Goal: Navigation & Orientation: Find specific page/section

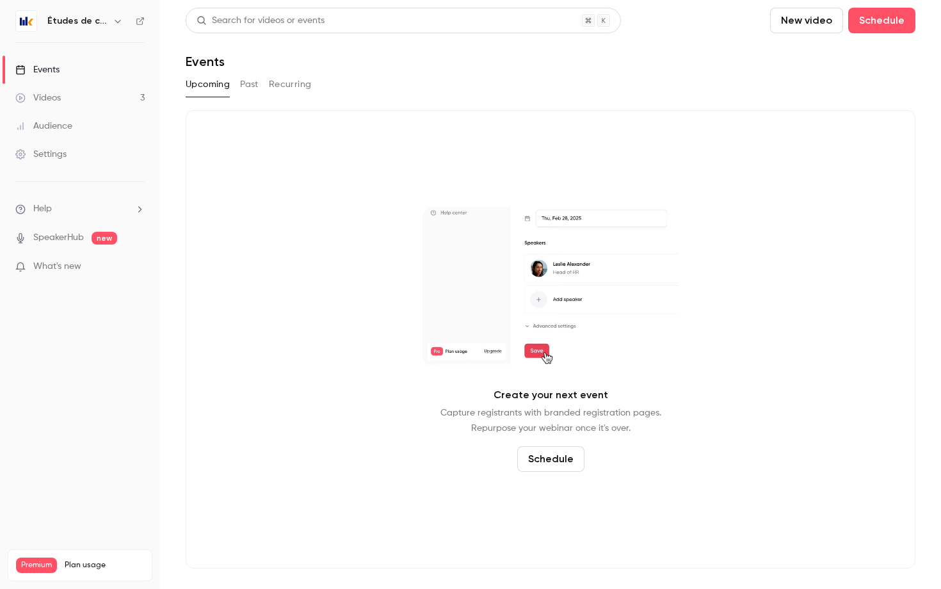
click at [79, 28] on div "Études de cas" at bounding box center [86, 20] width 78 height 15
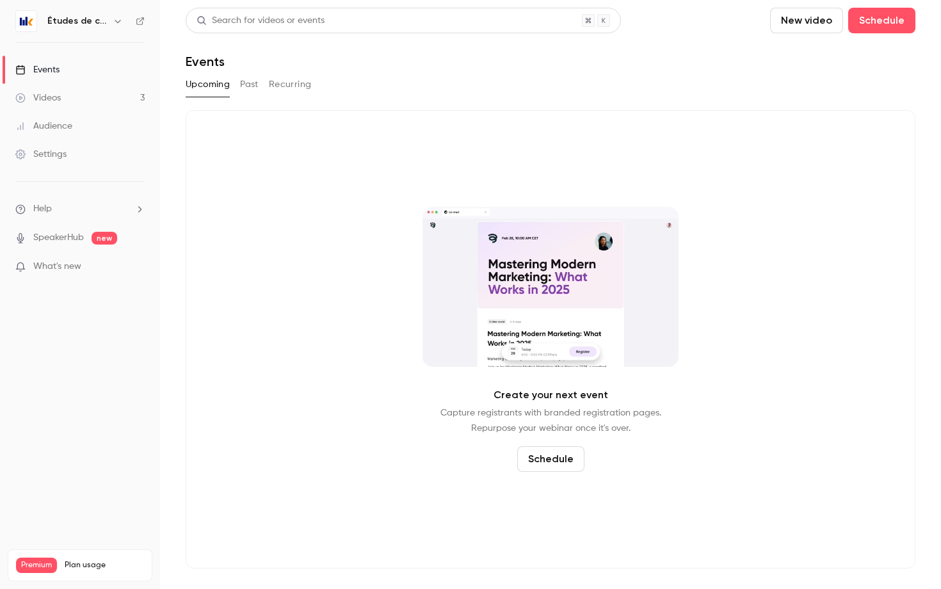
click at [84, 22] on h6 "Études de cas" at bounding box center [77, 21] width 60 height 13
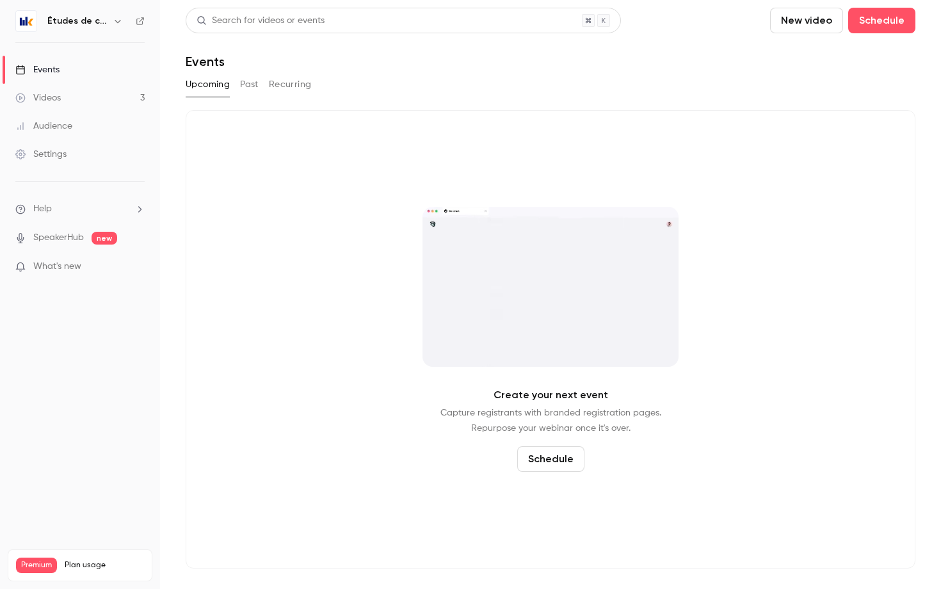
click at [118, 22] on icon "button" at bounding box center [118, 21] width 10 height 10
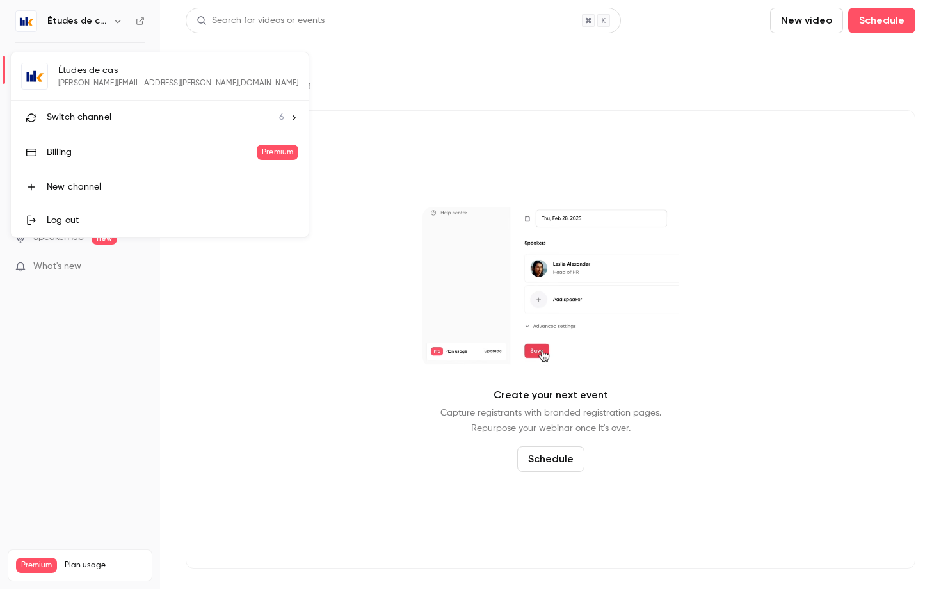
click at [113, 118] on div "Switch channel 6" at bounding box center [165, 117] width 237 height 13
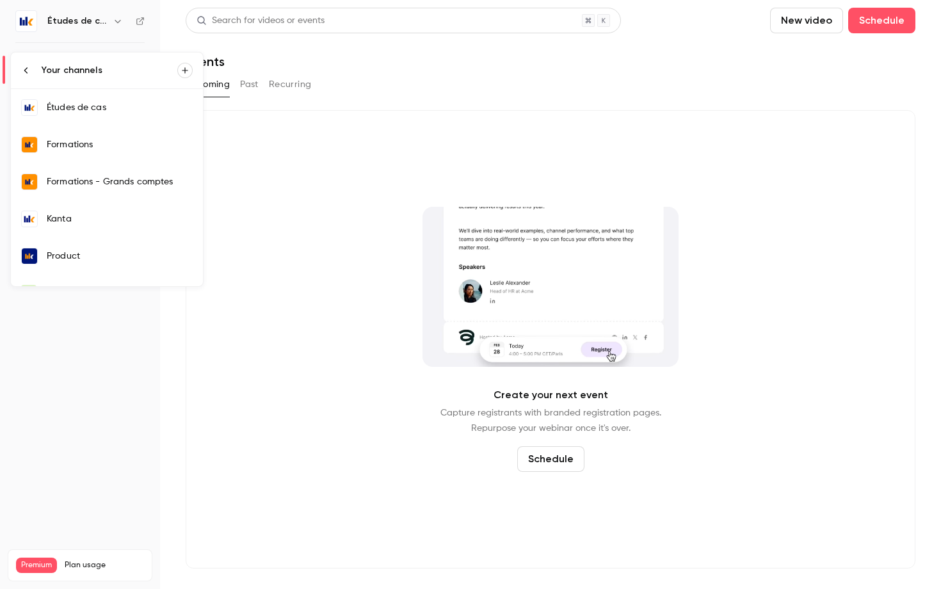
click at [115, 200] on link "Kanta" at bounding box center [107, 218] width 192 height 37
